Goal: Find specific page/section: Find specific page/section

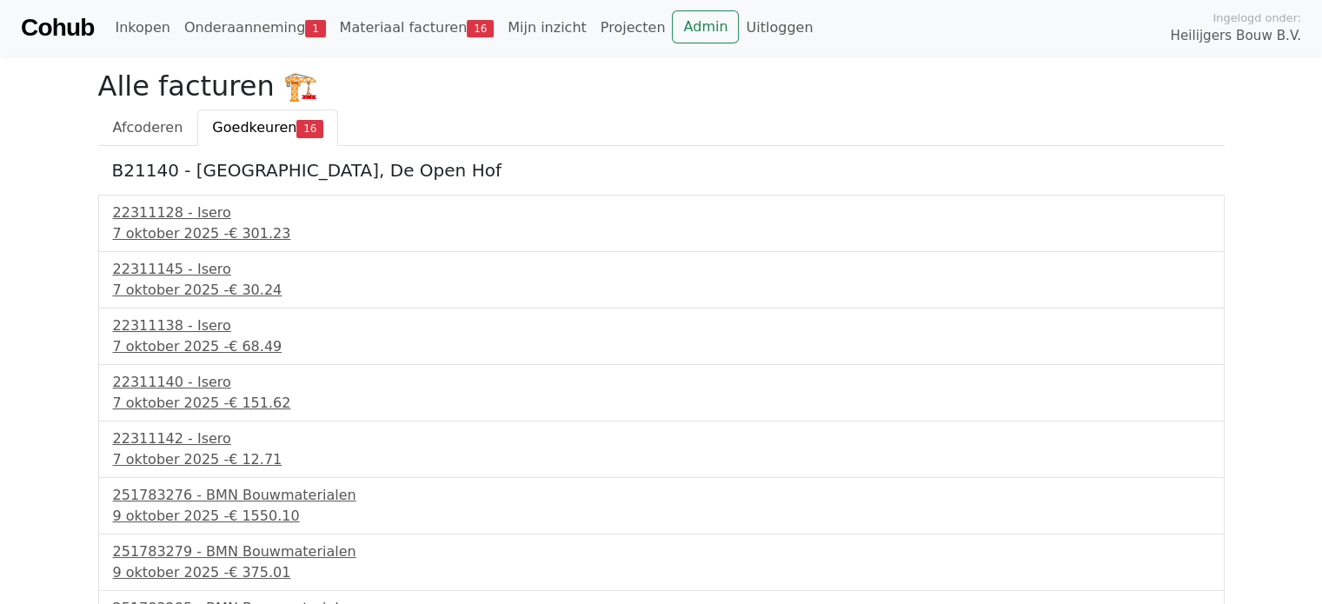
click at [259, 132] on span "Goedkeuren" at bounding box center [254, 127] width 84 height 17
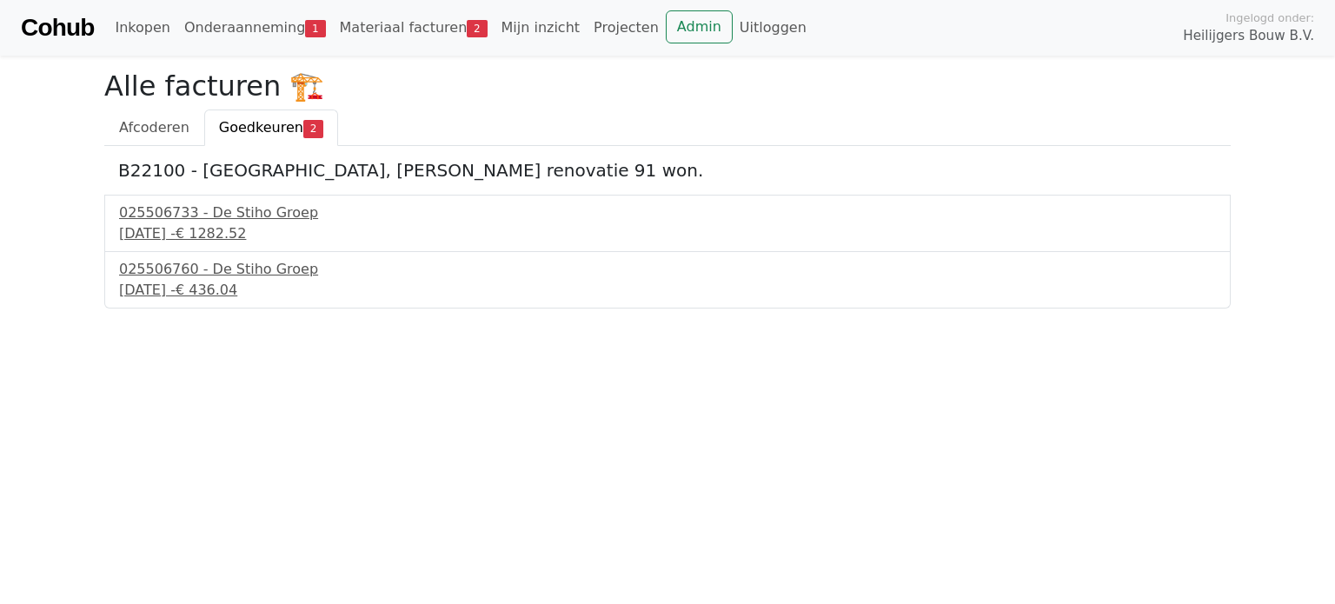
click at [303, 126] on span "2" at bounding box center [313, 128] width 20 height 17
click at [413, 31] on link "Materiaal facturen 2" at bounding box center [414, 27] width 162 height 35
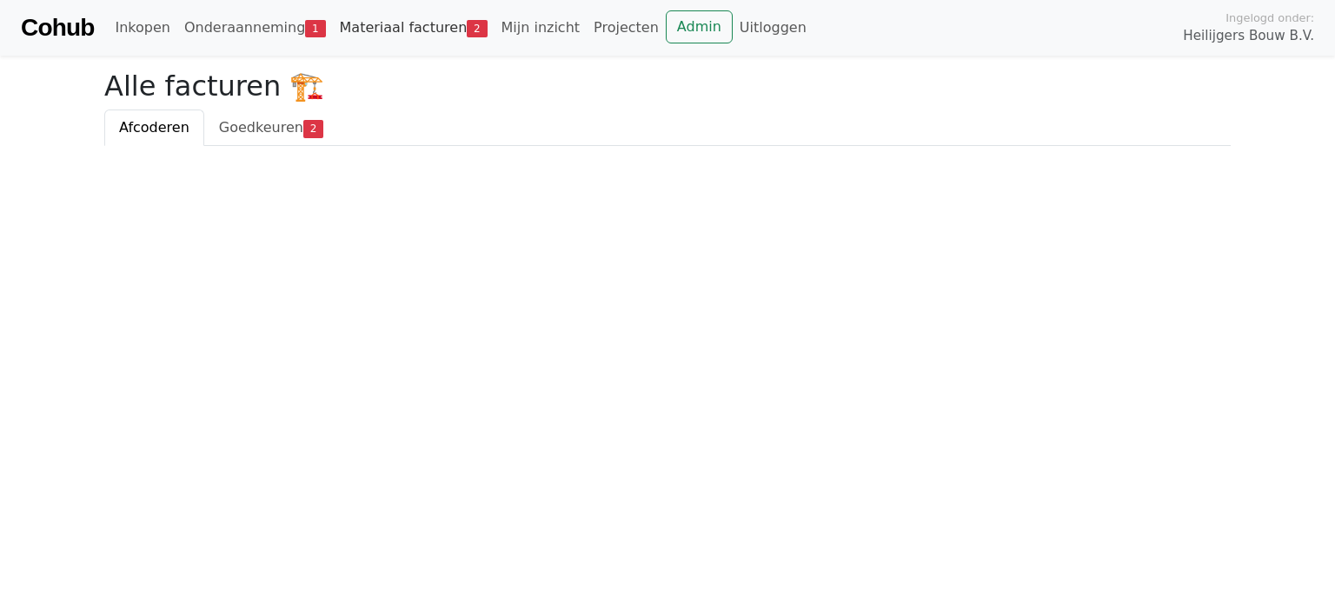
click at [411, 30] on link "Materiaal facturen 2" at bounding box center [414, 27] width 162 height 35
click at [666, 15] on link "Admin" at bounding box center [699, 26] width 67 height 33
